Goal: Transaction & Acquisition: Download file/media

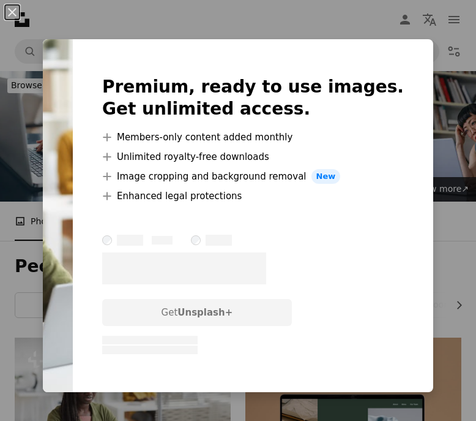
scroll to position [222, 0]
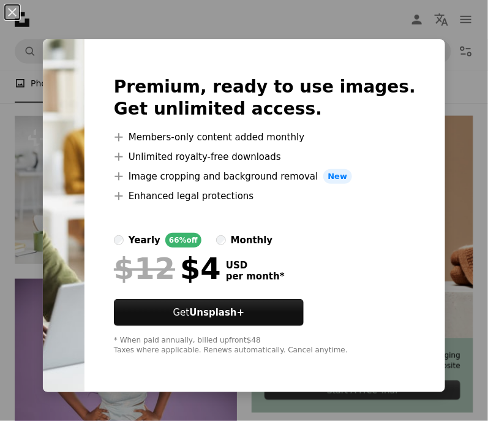
click at [84, 157] on img at bounding box center [64, 215] width 42 height 353
click at [316, 29] on div "An X shape Premium, ready to use images. Get unlimited access. A plus sign Memb…" at bounding box center [244, 210] width 488 height 421
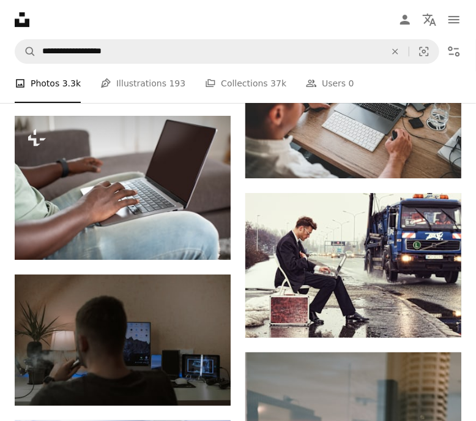
scroll to position [1141, 0]
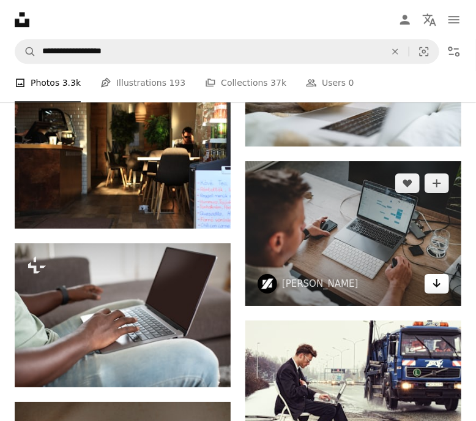
click at [436, 283] on icon "Arrow pointing down" at bounding box center [437, 282] width 10 height 15
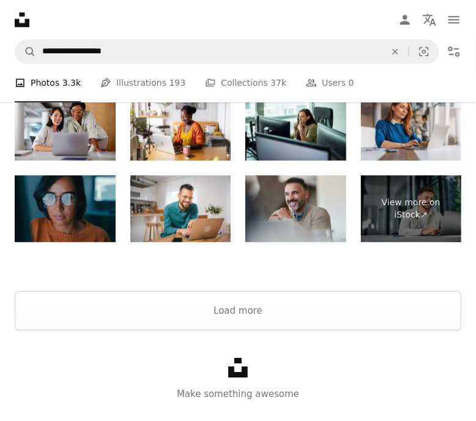
scroll to position [2422, 0]
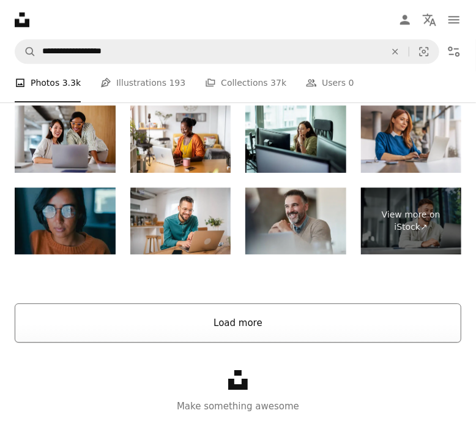
click at [265, 319] on button "Load more" at bounding box center [238, 322] width 447 height 39
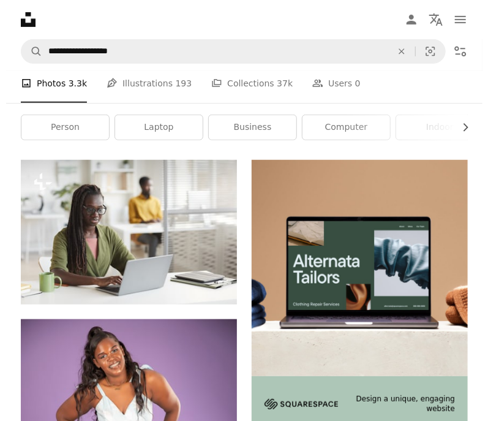
scroll to position [172, 0]
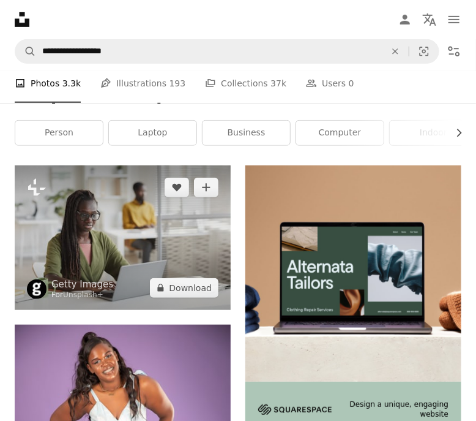
click at [104, 224] on img at bounding box center [123, 237] width 216 height 144
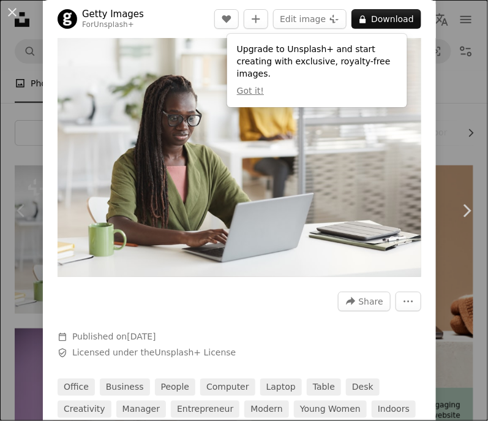
scroll to position [21, 0]
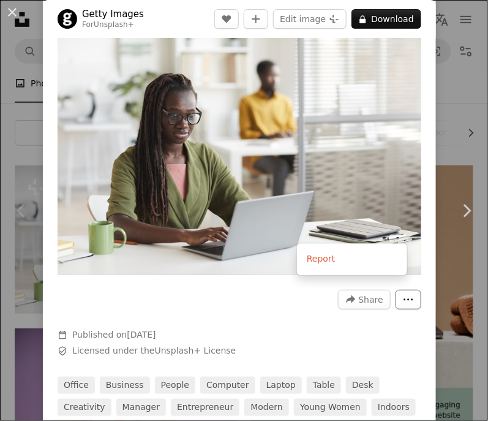
click at [395, 292] on button "More Actions" at bounding box center [408, 300] width 26 height 20
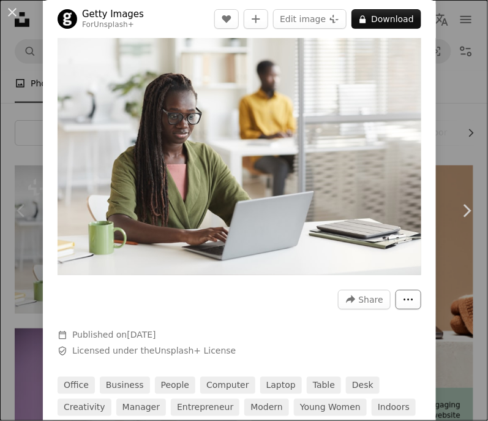
click at [395, 292] on button "More Actions" at bounding box center [408, 300] width 26 height 20
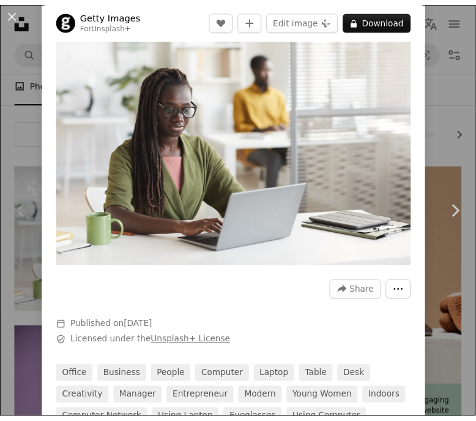
scroll to position [0, 0]
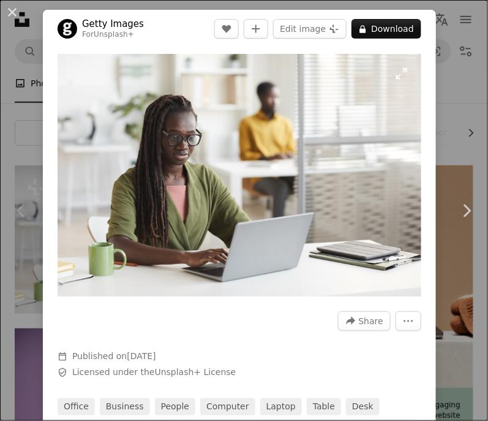
drag, startPoint x: 184, startPoint y: 205, endPoint x: 121, endPoint y: 202, distance: 63.1
click at [121, 202] on img "Zoom in on this image" at bounding box center [240, 175] width 364 height 242
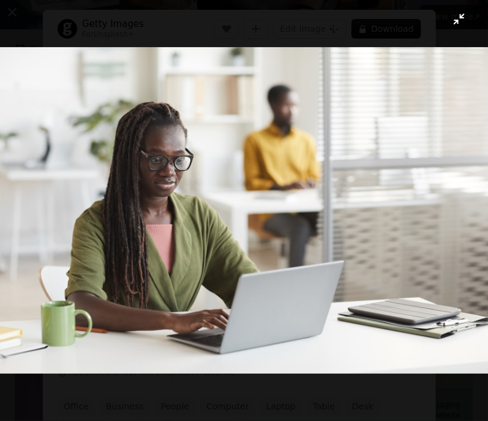
click at [213, 148] on img "Zoom out on this image" at bounding box center [243, 210] width 489 height 326
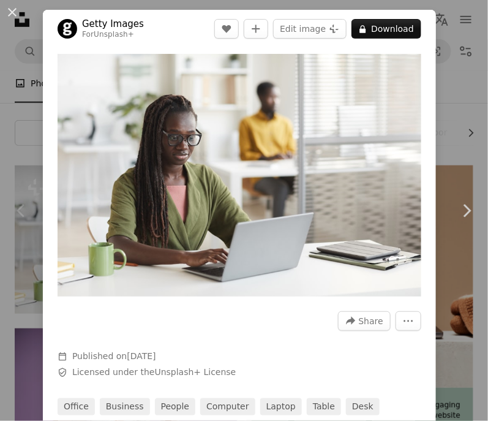
click at [22, 53] on div "An X shape Chevron left Chevron right Getty Images For Unsplash+ A heart A plus…" at bounding box center [244, 210] width 488 height 421
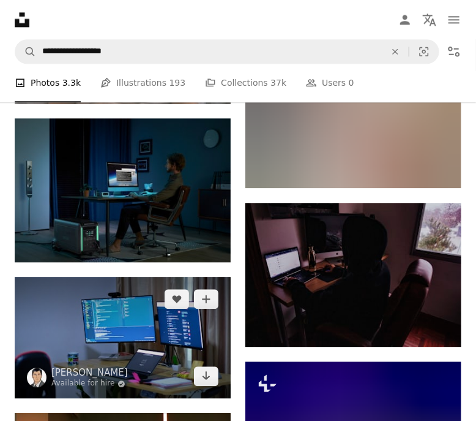
scroll to position [3718, 0]
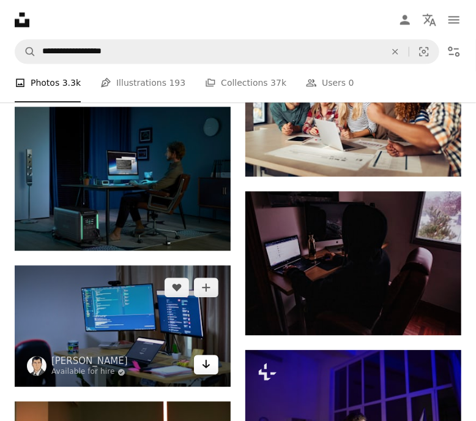
click at [203, 364] on icon "Download" at bounding box center [207, 363] width 8 height 9
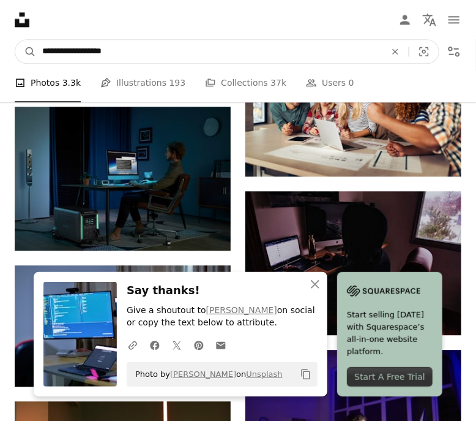
click at [125, 49] on input "**********" at bounding box center [209, 51] width 346 height 23
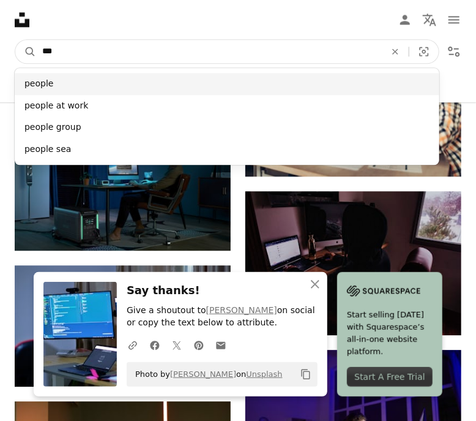
type input "***"
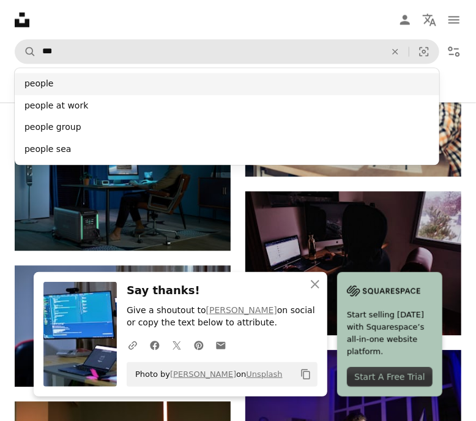
click at [98, 76] on div "people" at bounding box center [227, 84] width 425 height 22
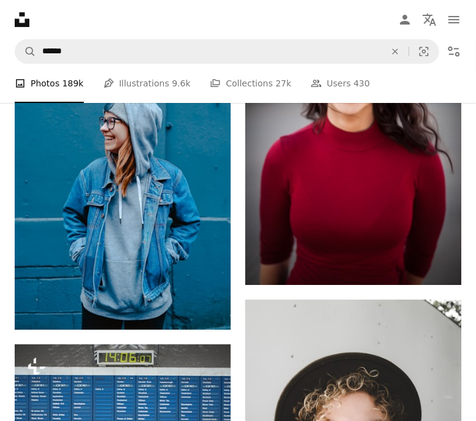
scroll to position [1295, 0]
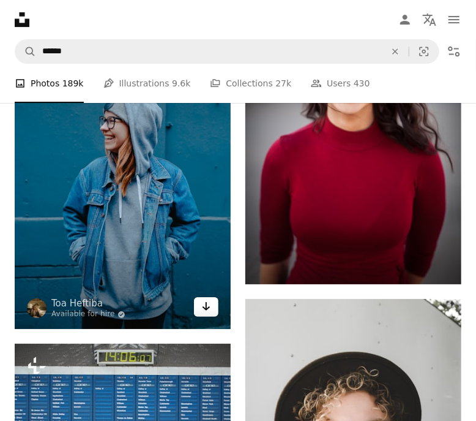
click at [204, 305] on icon "Arrow pointing down" at bounding box center [206, 306] width 10 height 15
